Goal: Information Seeking & Learning: Check status

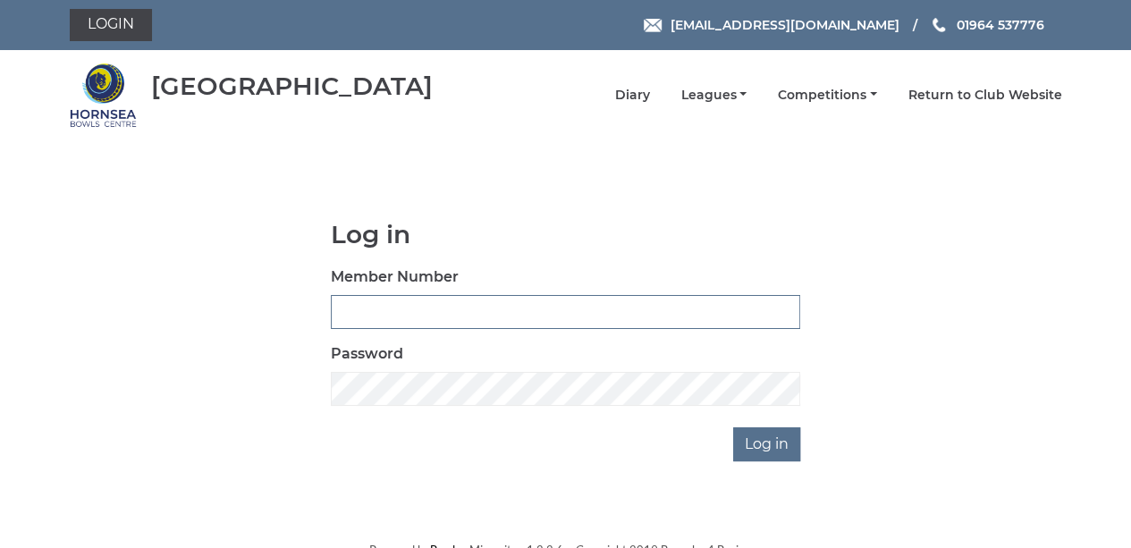
click at [404, 310] on input "Member Number" at bounding box center [565, 312] width 469 height 34
type input "0790"
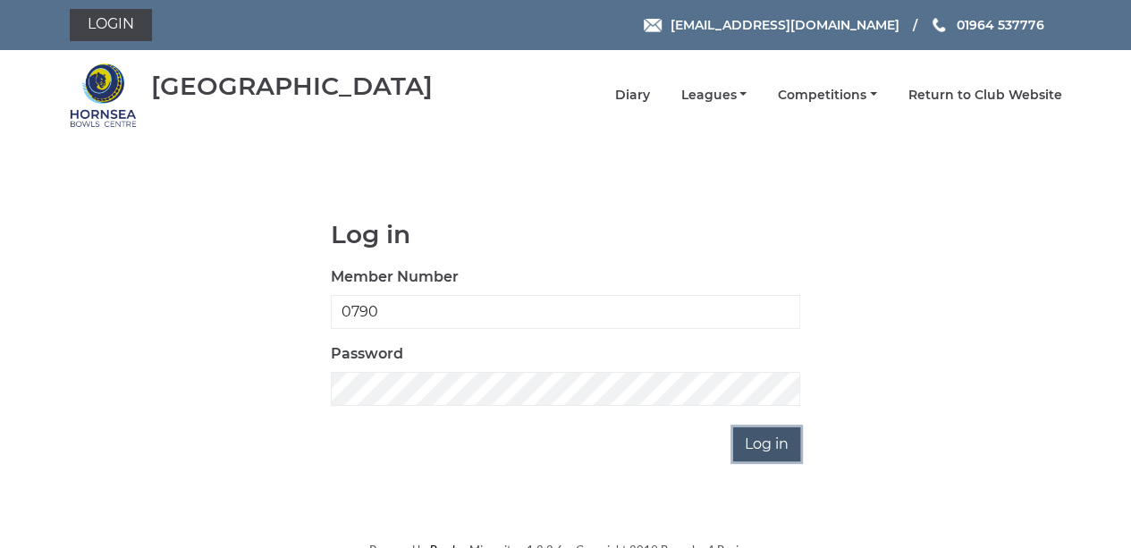
click at [759, 447] on input "Log in" at bounding box center [766, 444] width 67 height 34
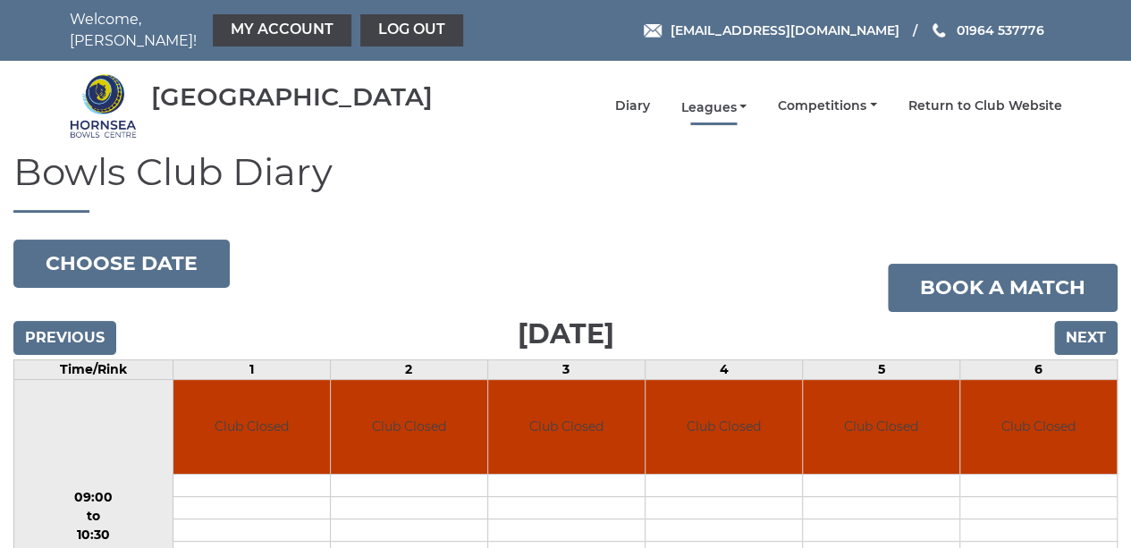
click at [729, 99] on link "Leagues" at bounding box center [713, 107] width 66 height 17
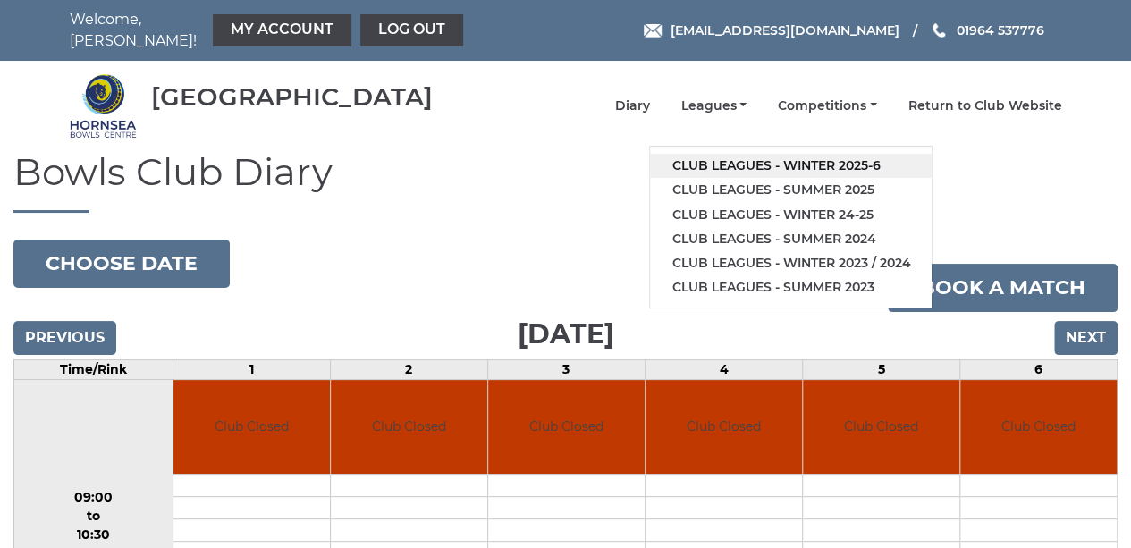
click at [728, 155] on link "Club leagues - Winter 2025-6" at bounding box center [791, 166] width 282 height 24
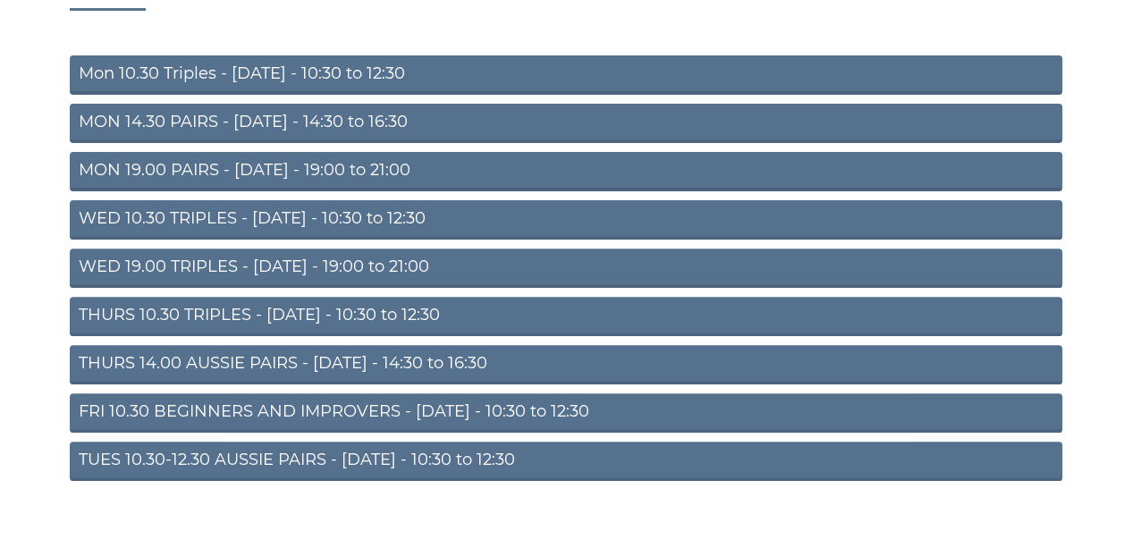
scroll to position [208, 0]
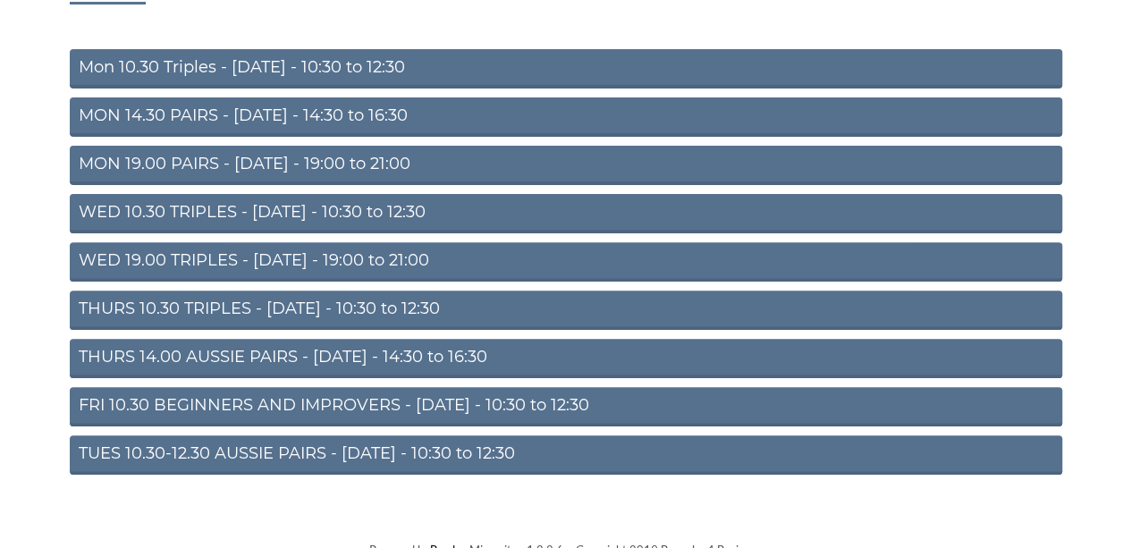
click at [175, 207] on link "WED 10.30 TRIPLES - Wednesday - 10:30 to 12:30" at bounding box center [566, 213] width 992 height 39
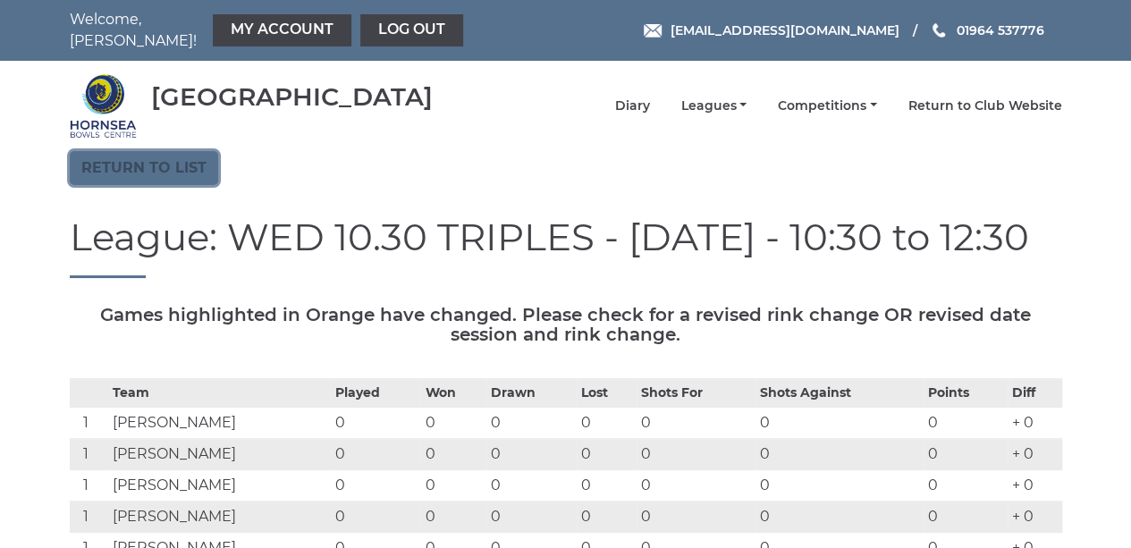
click at [130, 151] on link "Return to list" at bounding box center [144, 168] width 148 height 34
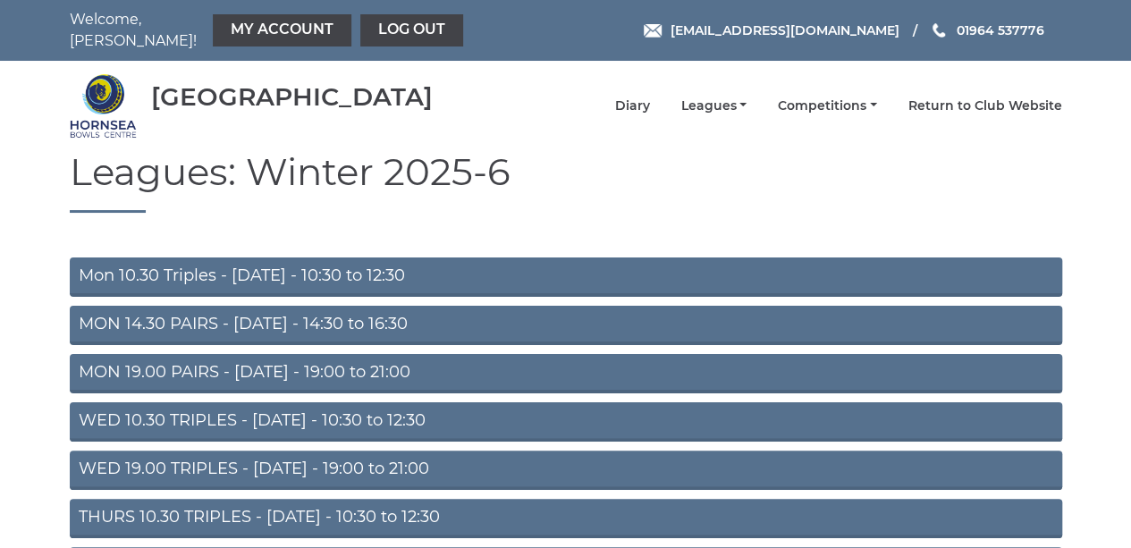
click at [116, 314] on link "MON 14.30 PAIRS - [DATE] - 14:30 to 16:30" at bounding box center [566, 325] width 992 height 39
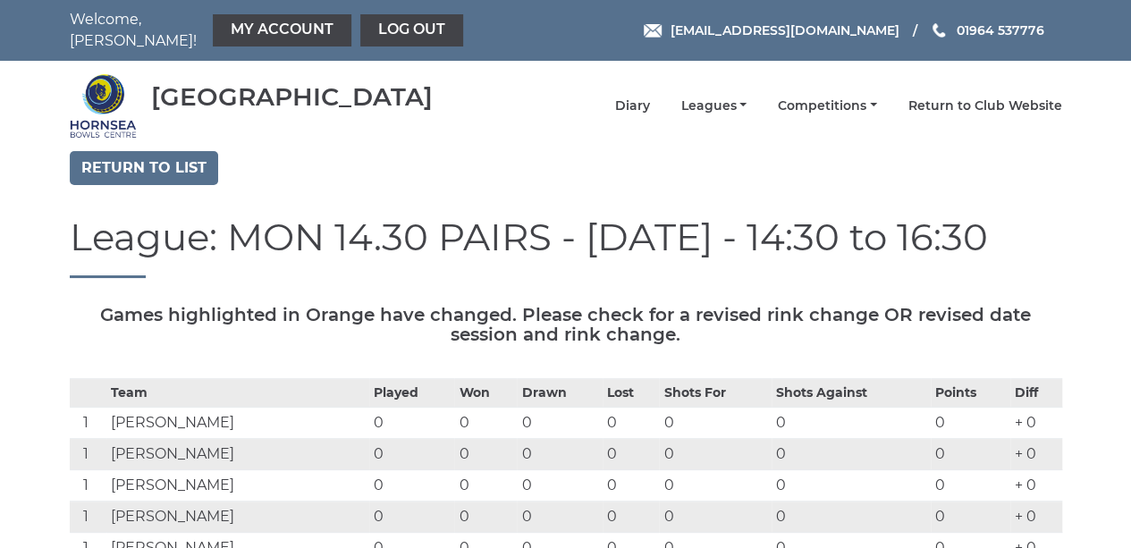
click at [164, 136] on nav "Hornsea Bowls Centre Diary Leagues Club leagues - Winter 2025-6 Club leagues - …" at bounding box center [565, 106] width 1131 height 90
click at [152, 151] on link "Return to list" at bounding box center [144, 168] width 148 height 34
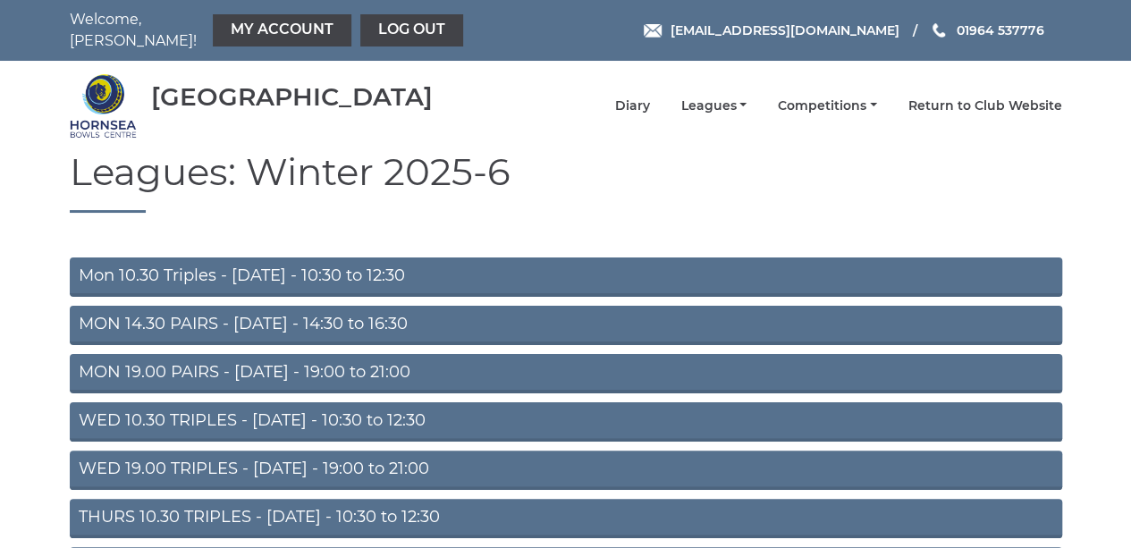
click at [154, 321] on link "MON 14.30 PAIRS - [DATE] - 14:30 to 16:30" at bounding box center [566, 325] width 992 height 39
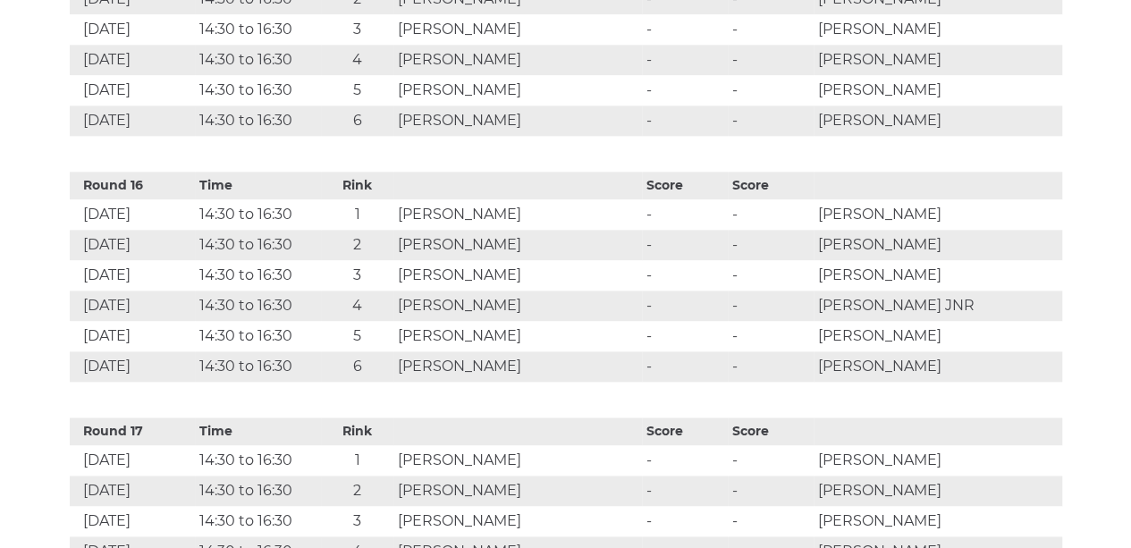
scroll to position [4469, 0]
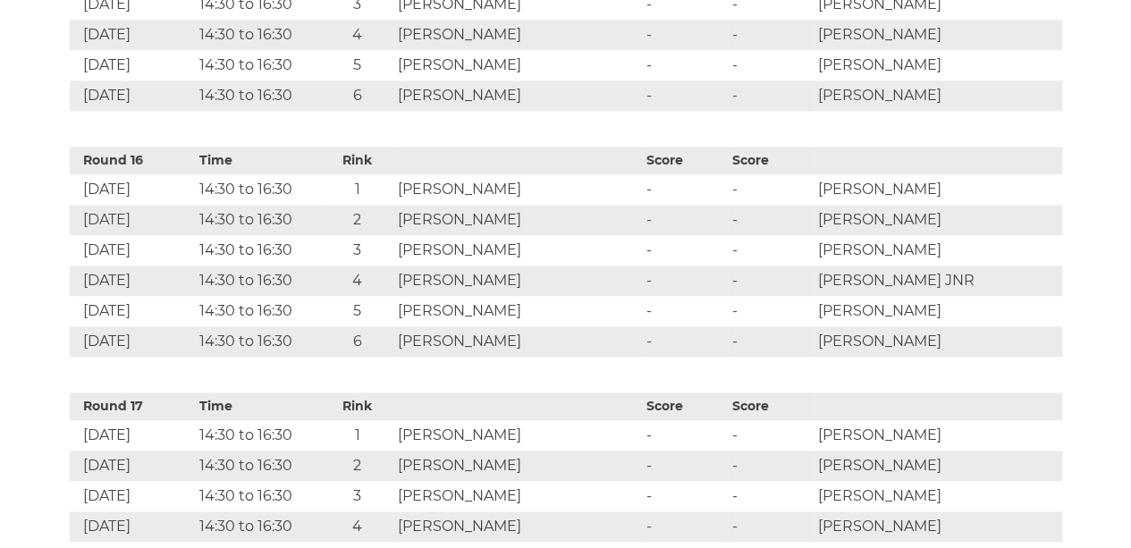
click at [478, 309] on td "[PERSON_NAME]" at bounding box center [517, 311] width 248 height 30
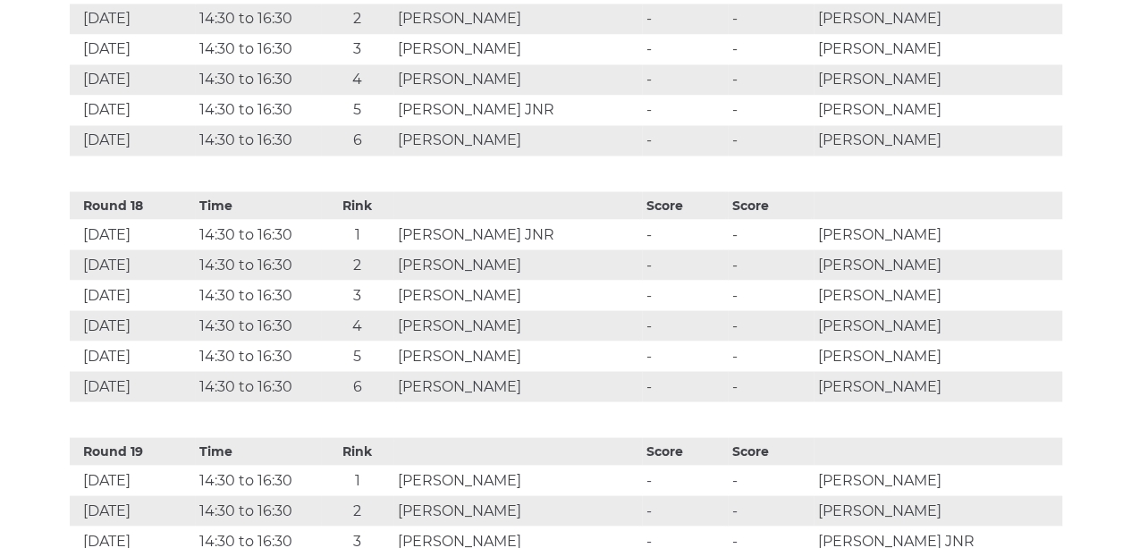
scroll to position [4826, 0]
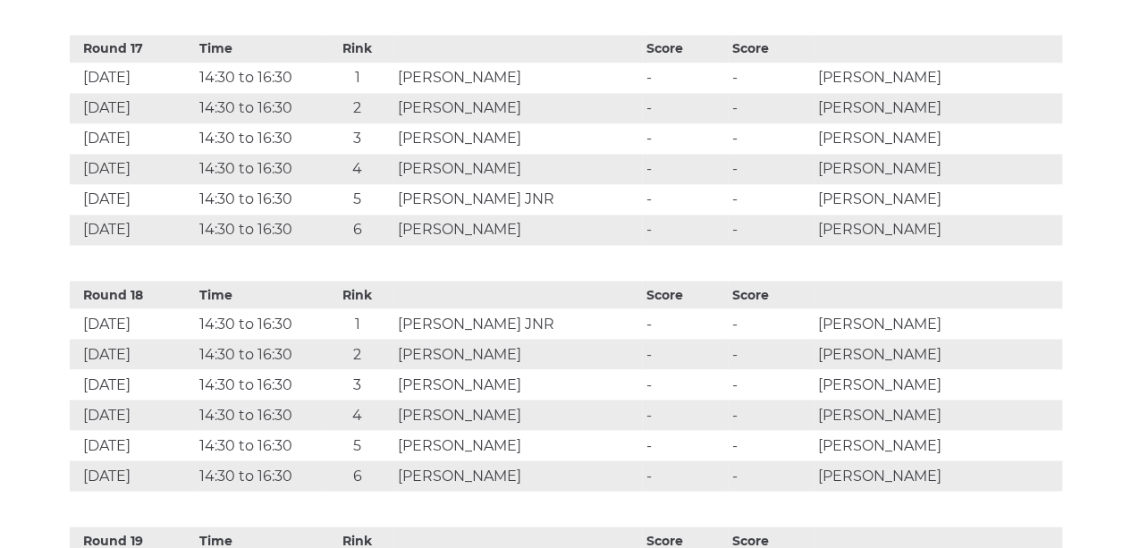
click at [636, 216] on td "[PERSON_NAME]" at bounding box center [517, 229] width 248 height 30
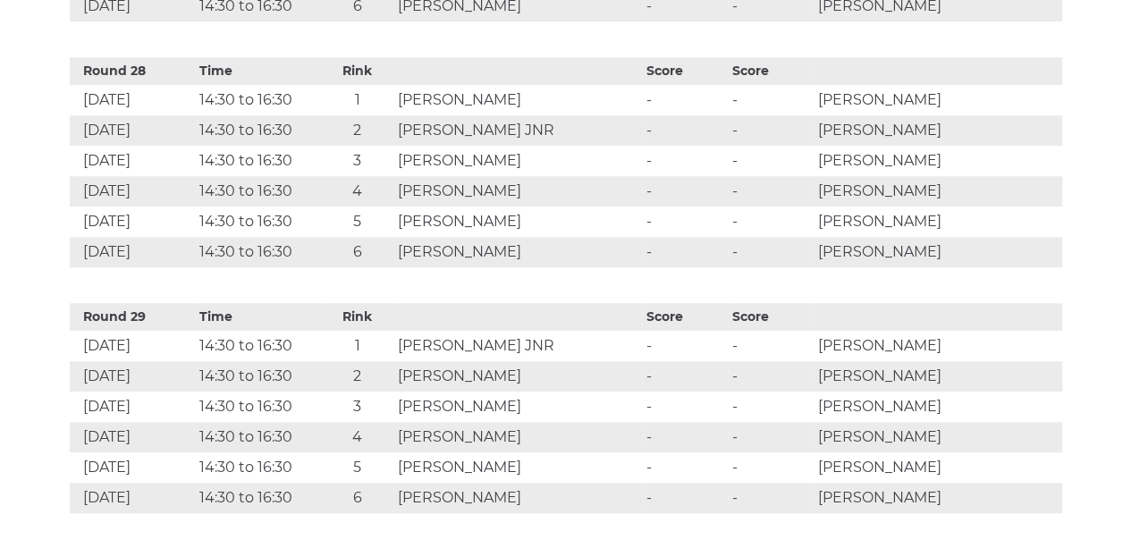
scroll to position [7528, 0]
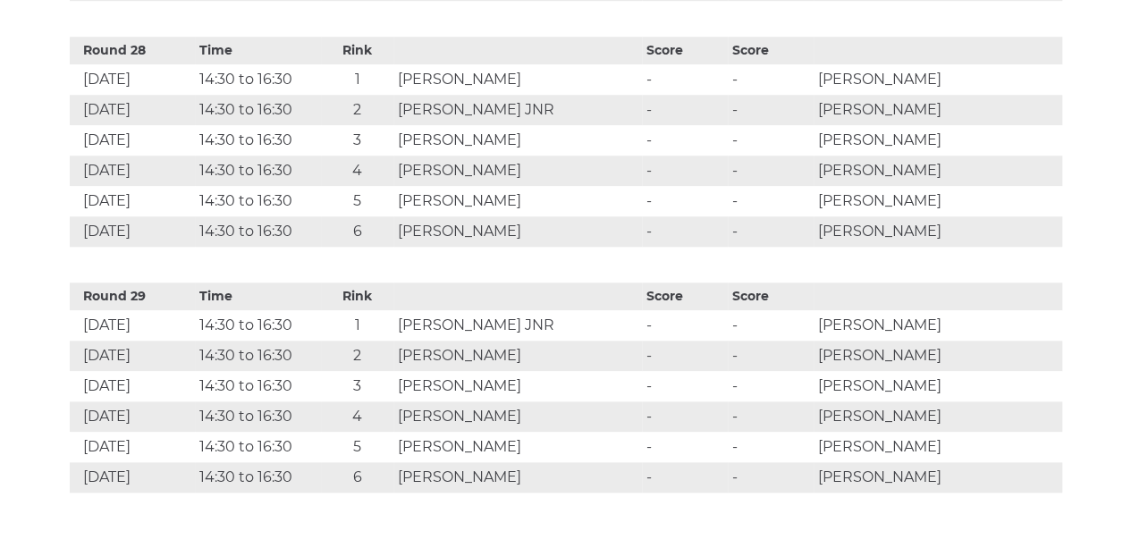
click at [710, 371] on td "-" at bounding box center [685, 386] width 86 height 30
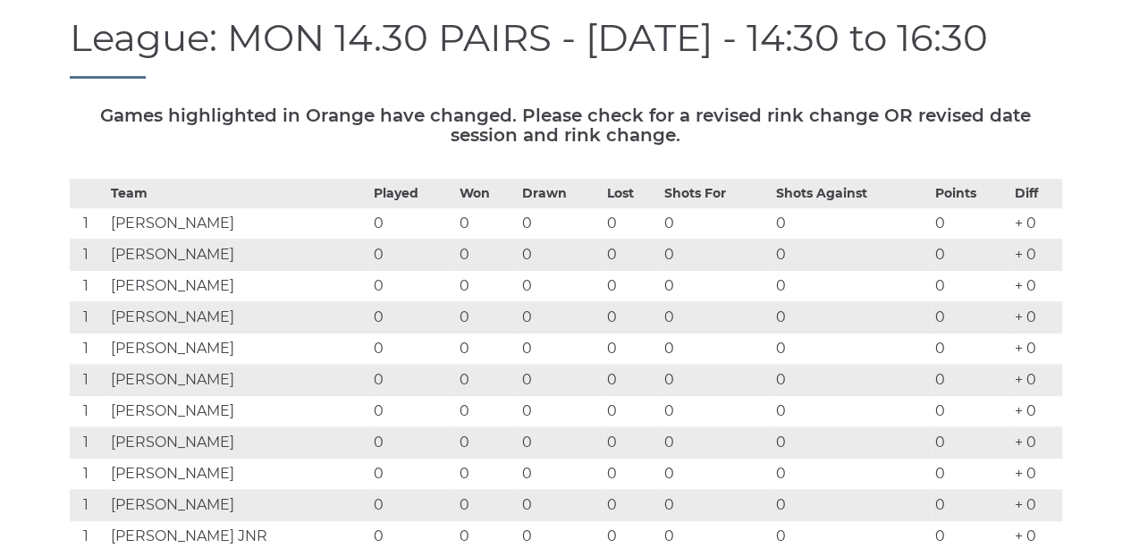
scroll to position [0, 0]
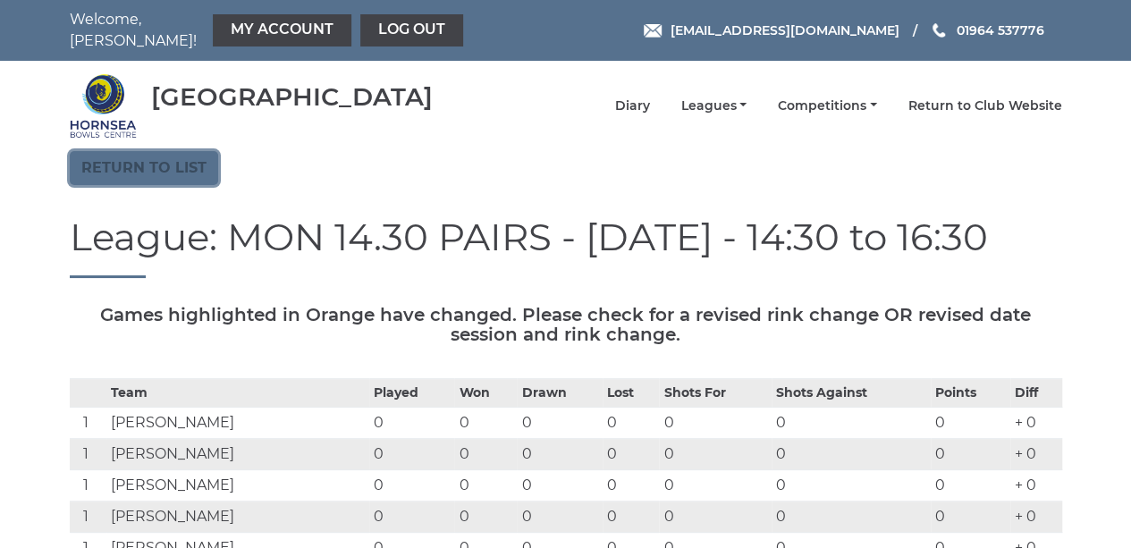
click at [174, 160] on link "Return to list" at bounding box center [144, 168] width 148 height 34
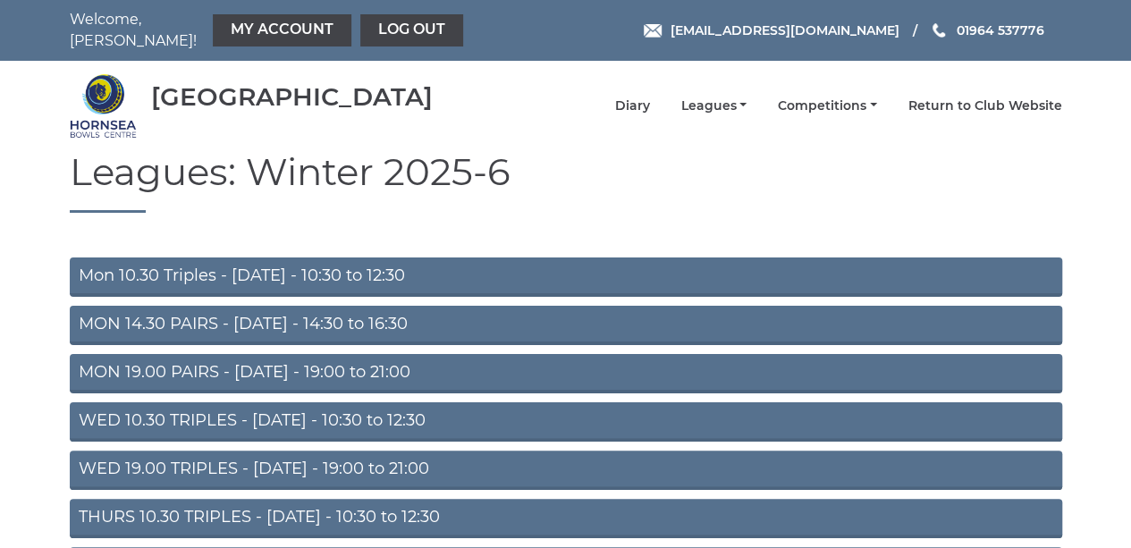
click at [168, 412] on link "WED 10.30 TRIPLES - [DATE] - 10:30 to 12:30" at bounding box center [566, 421] width 992 height 39
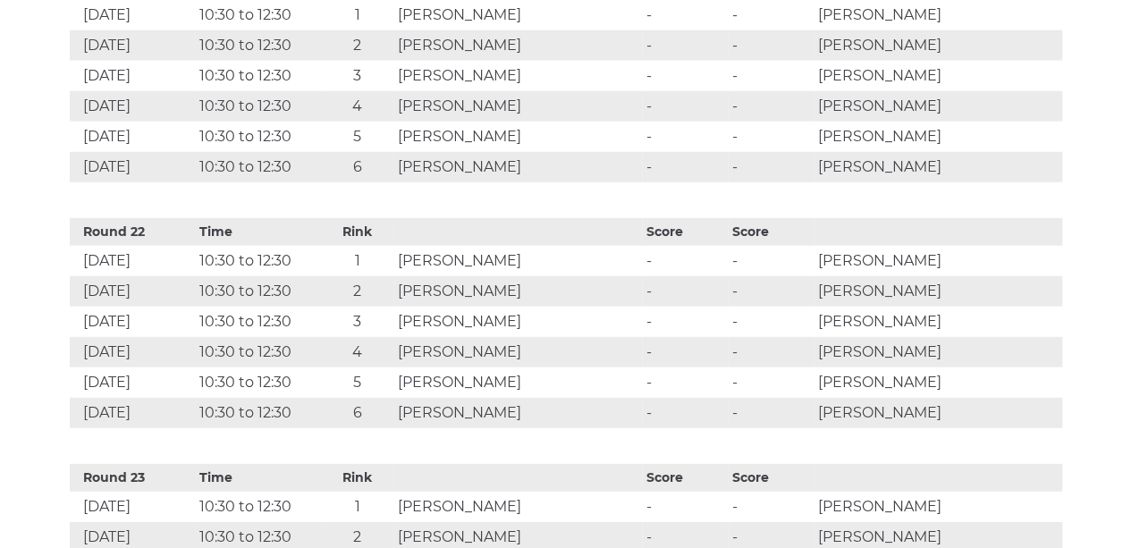
scroll to position [5988, 0]
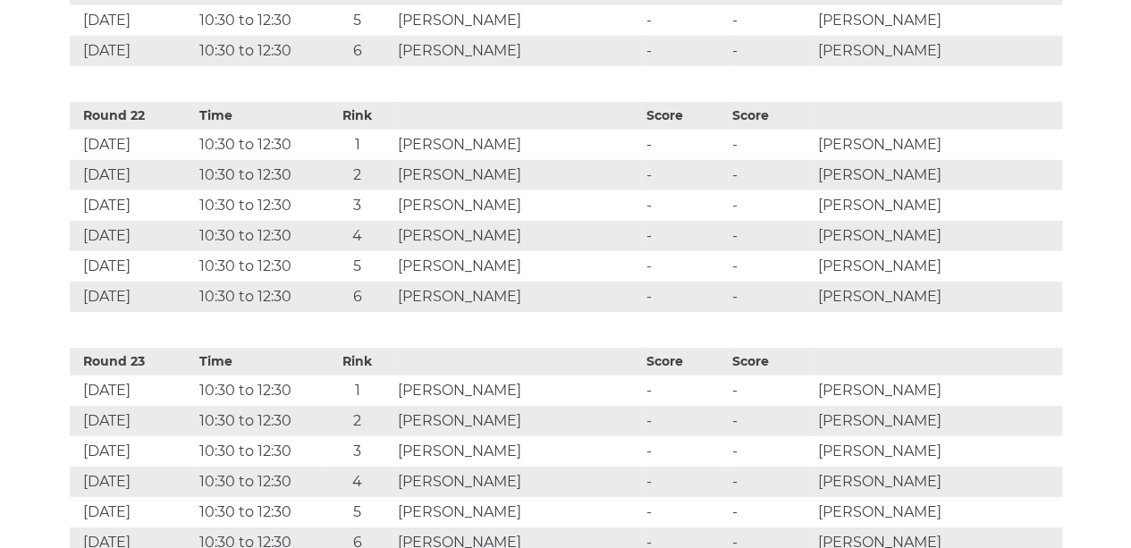
click at [576, 406] on td "[PERSON_NAME]" at bounding box center [517, 390] width 248 height 30
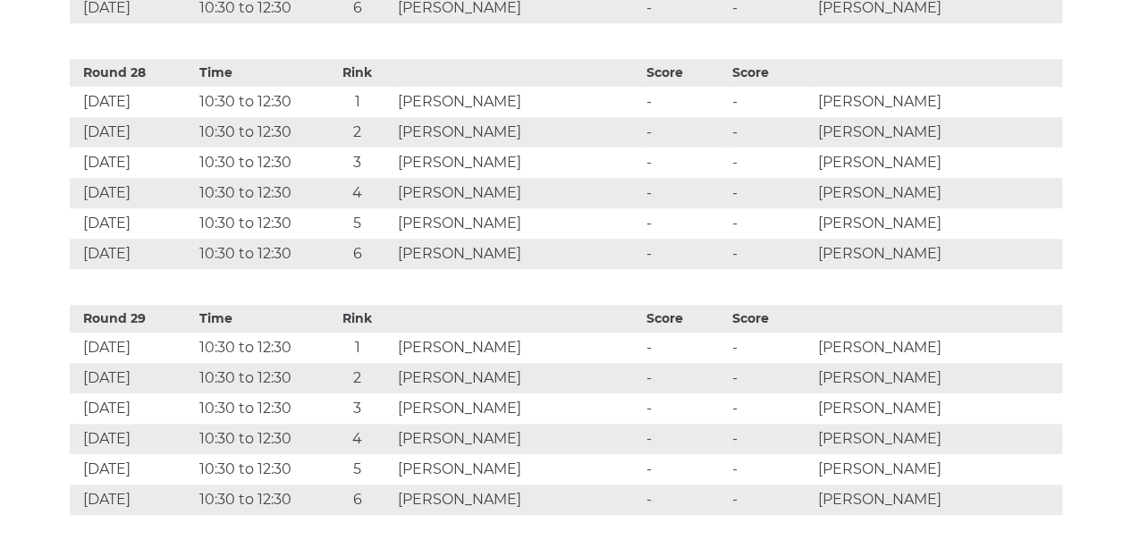
scroll to position [7480, 0]
